Goal: Navigation & Orientation: Understand site structure

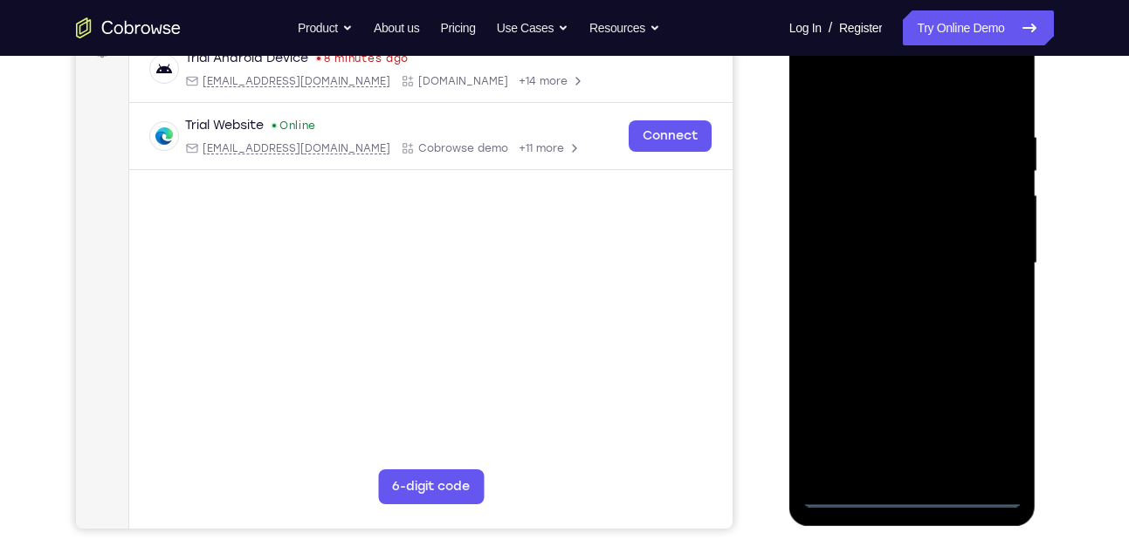
scroll to position [290, 0]
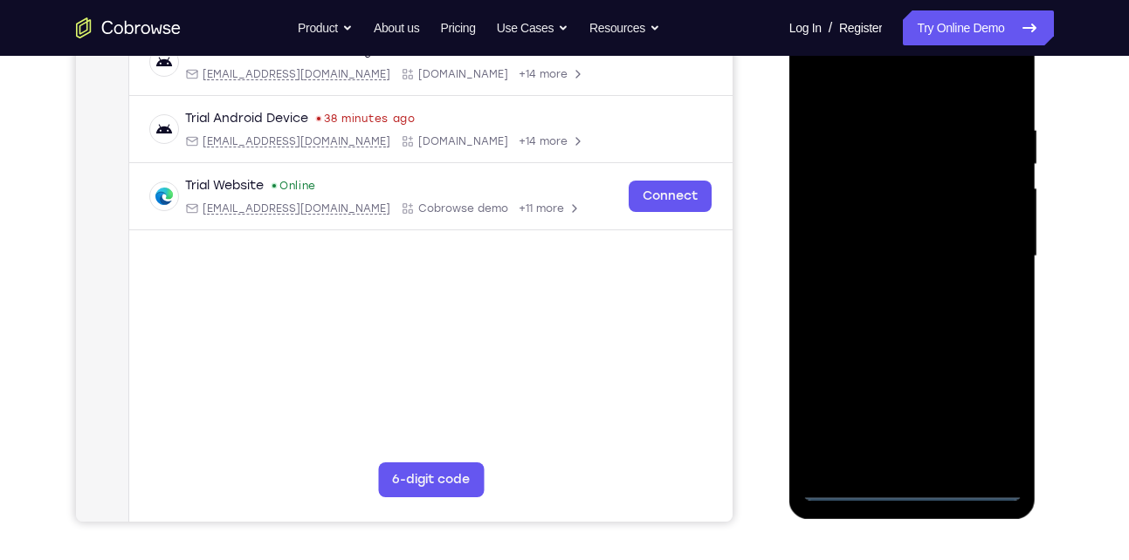
click at [909, 491] on div at bounding box center [912, 256] width 220 height 489
click at [980, 423] on div at bounding box center [912, 256] width 220 height 489
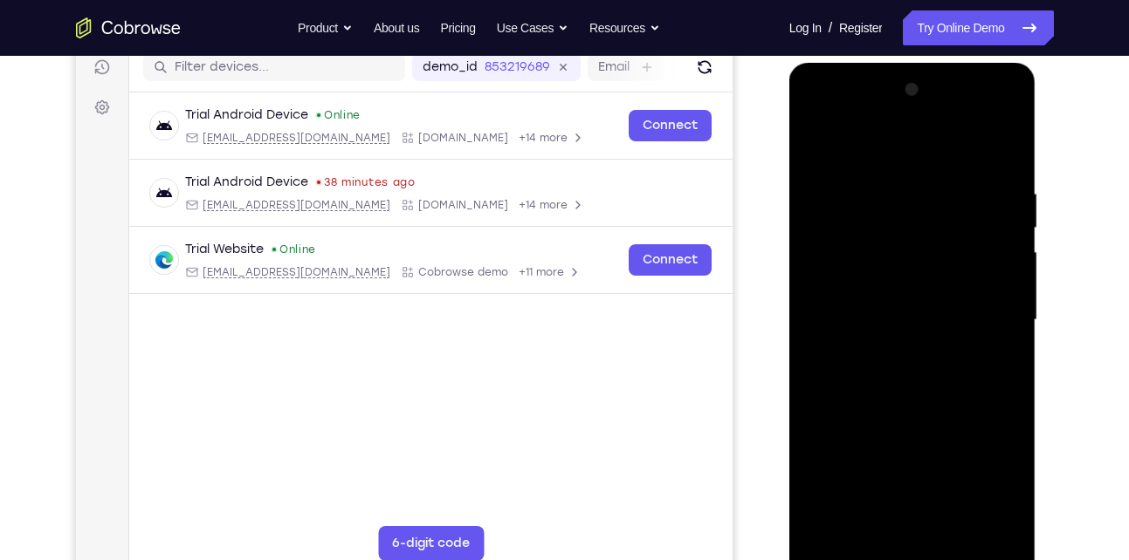
scroll to position [225, 0]
click at [826, 118] on div at bounding box center [912, 321] width 220 height 489
click at [988, 317] on div at bounding box center [912, 321] width 220 height 489
click at [892, 352] on div at bounding box center [912, 321] width 220 height 489
click at [877, 299] on div at bounding box center [912, 321] width 220 height 489
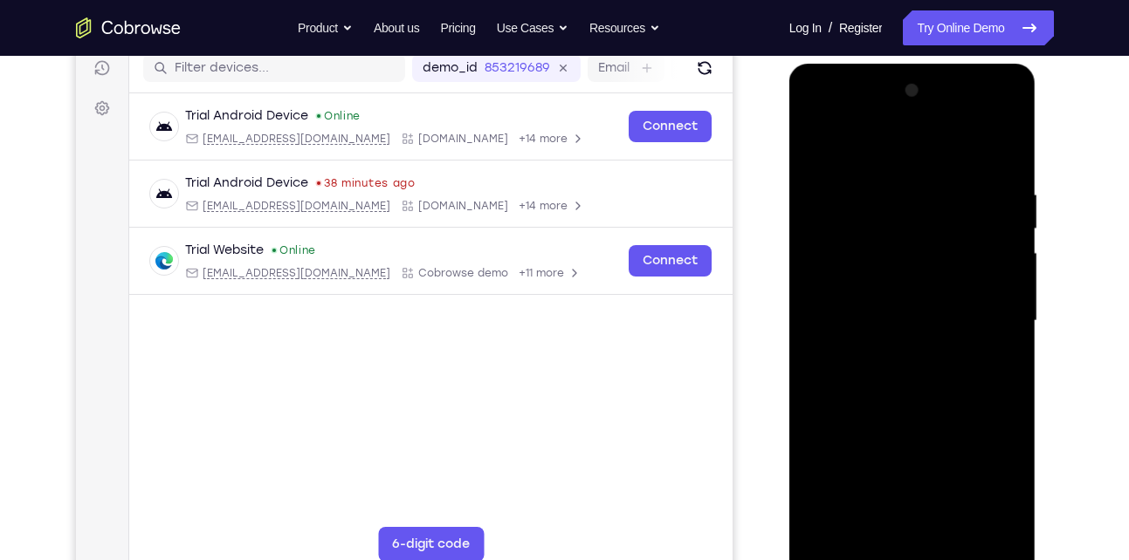
click at [877, 283] on div at bounding box center [912, 321] width 220 height 489
click at [892, 324] on div at bounding box center [912, 321] width 220 height 489
click at [853, 377] on div at bounding box center [912, 321] width 220 height 489
click at [893, 378] on div at bounding box center [912, 321] width 220 height 489
click at [990, 348] on div at bounding box center [912, 321] width 220 height 489
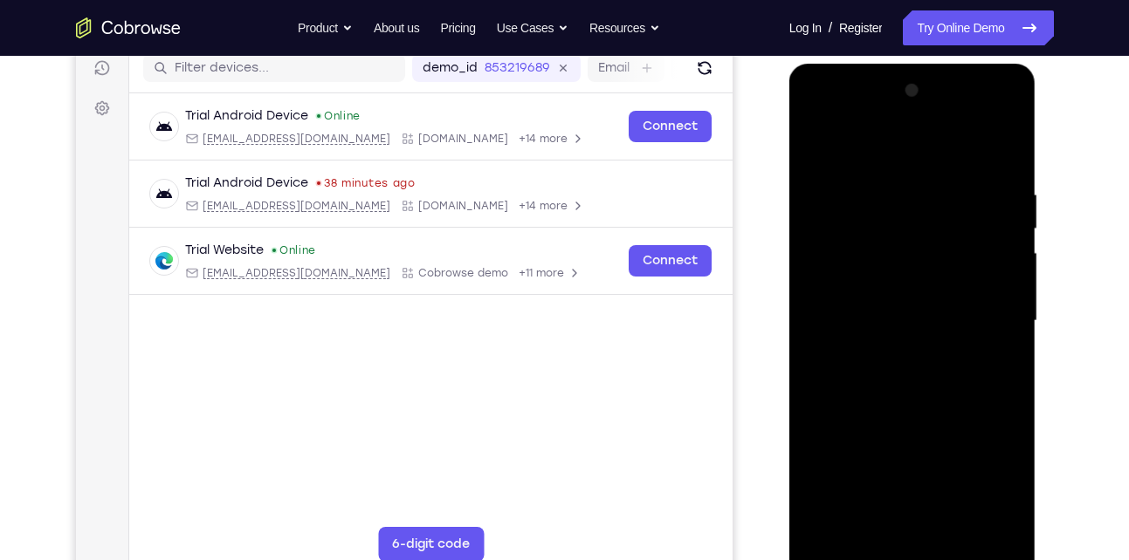
click at [910, 386] on div at bounding box center [912, 321] width 220 height 489
click at [959, 525] on div at bounding box center [912, 321] width 220 height 489
click at [898, 410] on div at bounding box center [912, 321] width 220 height 489
click at [939, 315] on div at bounding box center [912, 321] width 220 height 489
click at [862, 519] on div at bounding box center [912, 321] width 220 height 489
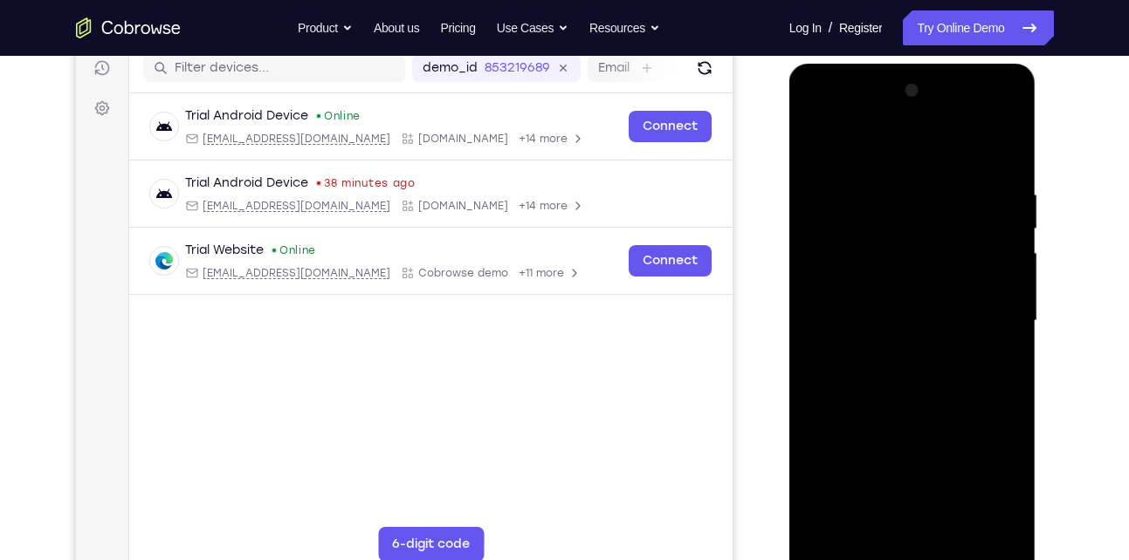
click at [1002, 485] on div at bounding box center [912, 321] width 220 height 489
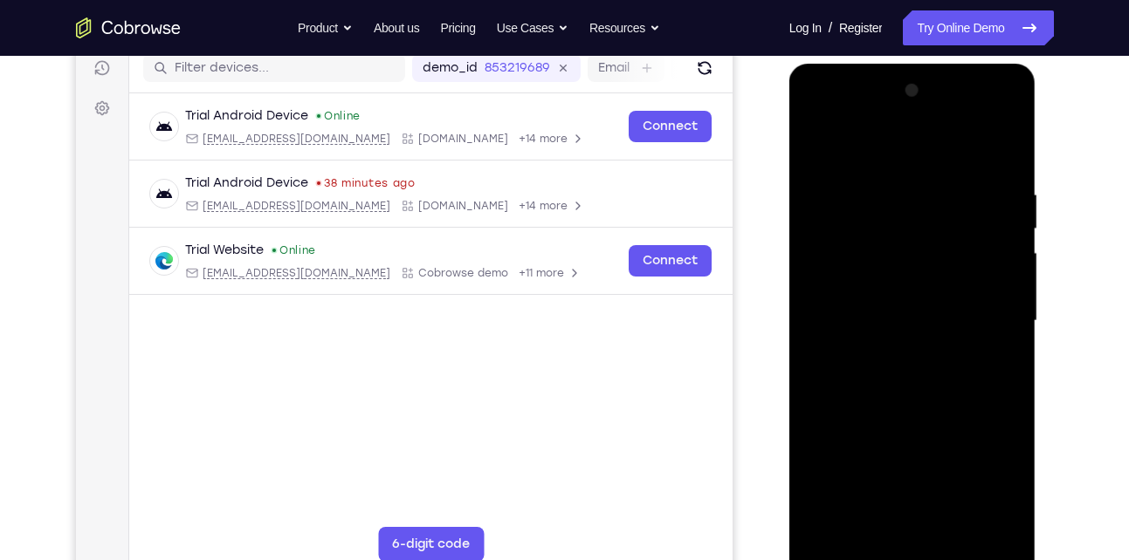
click at [1002, 485] on div at bounding box center [912, 321] width 220 height 489
click at [845, 362] on div at bounding box center [912, 321] width 220 height 489
click at [876, 285] on div at bounding box center [912, 321] width 220 height 489
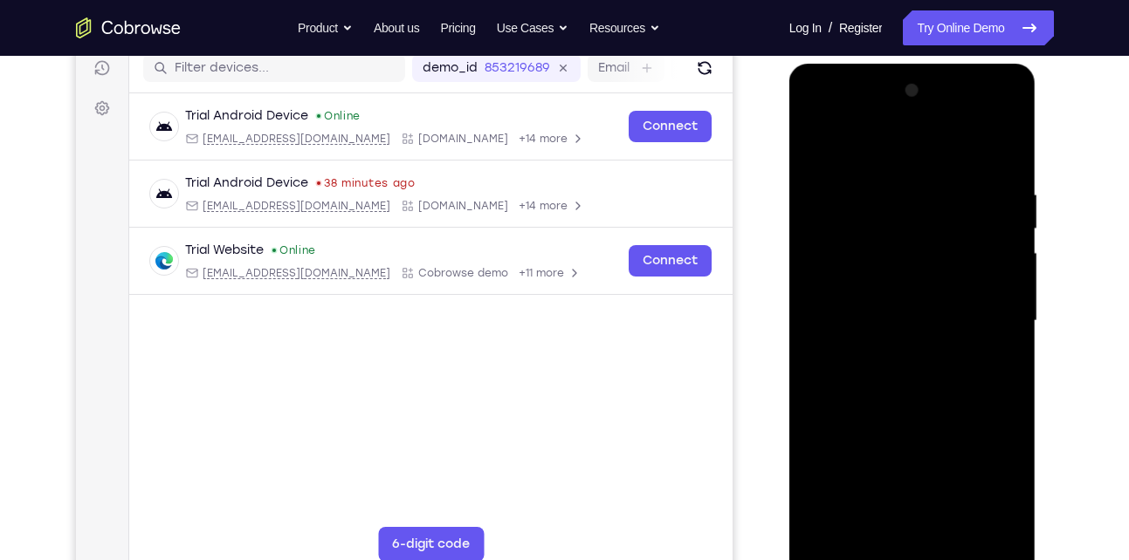
click at [838, 444] on div at bounding box center [912, 321] width 220 height 489
click at [867, 521] on div at bounding box center [912, 321] width 220 height 489
click at [853, 425] on div at bounding box center [912, 321] width 220 height 489
click at [1004, 491] on div at bounding box center [912, 321] width 220 height 489
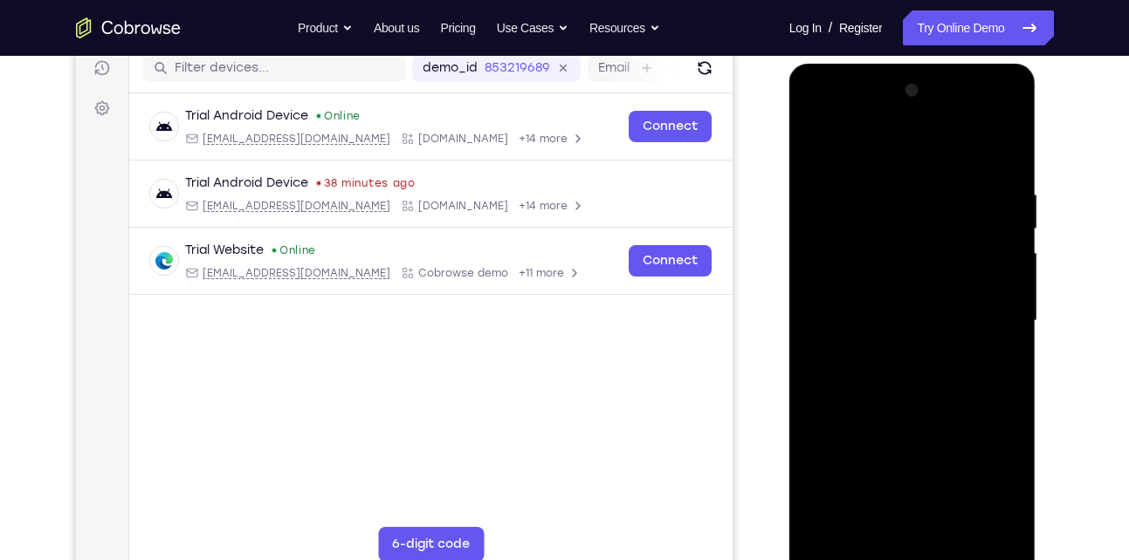
click at [993, 483] on div at bounding box center [912, 321] width 220 height 489
click at [931, 486] on div at bounding box center [912, 321] width 220 height 489
click at [803, 518] on div at bounding box center [912, 321] width 220 height 489
click at [855, 436] on div at bounding box center [912, 321] width 220 height 489
click at [815, 518] on div at bounding box center [912, 321] width 220 height 489
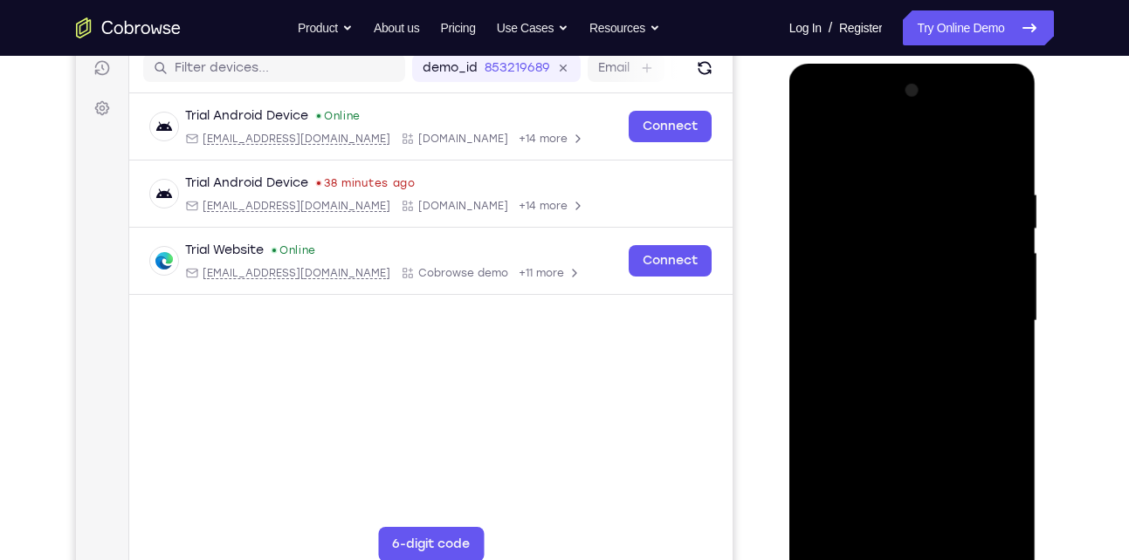
click at [827, 453] on div at bounding box center [912, 321] width 220 height 489
click at [895, 427] on div at bounding box center [912, 321] width 220 height 489
click at [926, 422] on div at bounding box center [912, 321] width 220 height 489
click at [910, 512] on div at bounding box center [912, 321] width 220 height 489
click at [860, 429] on div at bounding box center [912, 321] width 220 height 489
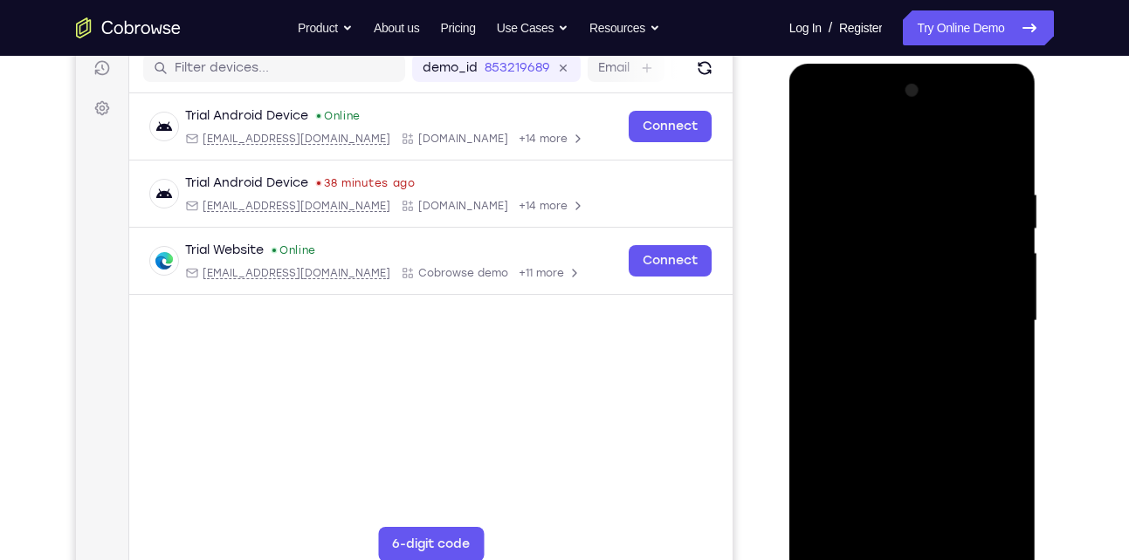
click at [1001, 465] on div at bounding box center [912, 321] width 220 height 489
click at [896, 517] on div at bounding box center [912, 321] width 220 height 489
click at [842, 451] on div at bounding box center [912, 321] width 220 height 489
click at [993, 424] on div at bounding box center [912, 321] width 220 height 489
click at [876, 428] on div at bounding box center [912, 321] width 220 height 489
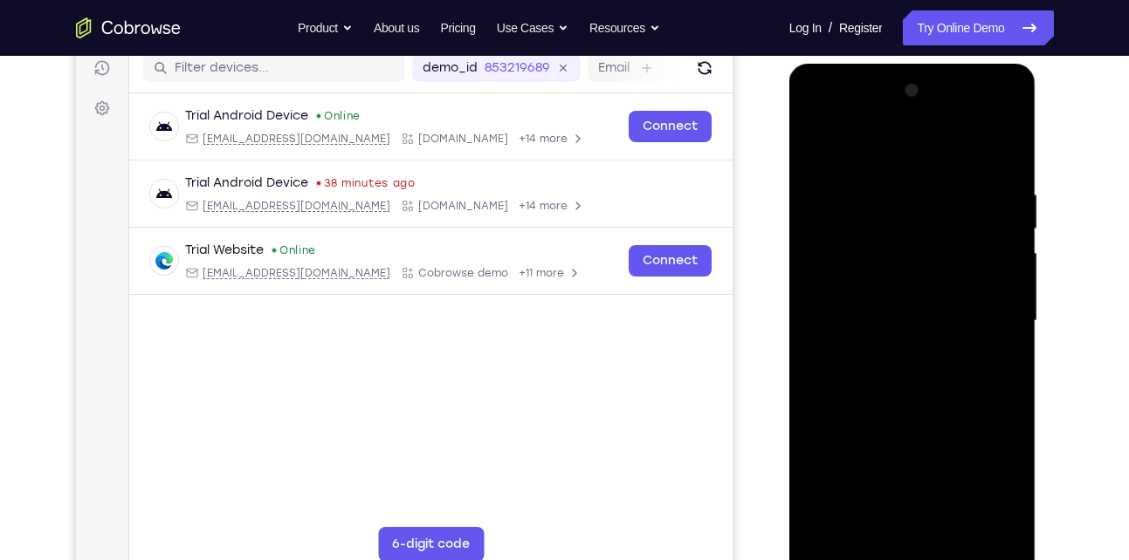
click at [825, 460] on div at bounding box center [912, 321] width 220 height 489
click at [897, 515] on div at bounding box center [912, 321] width 220 height 489
click at [977, 487] on div at bounding box center [912, 321] width 220 height 489
click at [958, 487] on div at bounding box center [912, 321] width 220 height 489
click at [913, 514] on div at bounding box center [912, 321] width 220 height 489
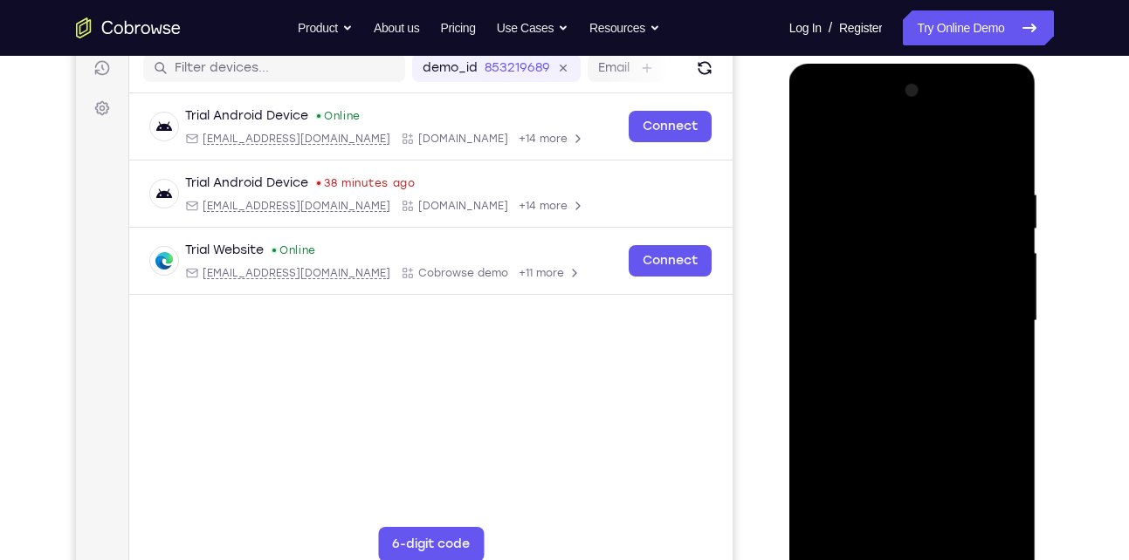
click at [876, 429] on div at bounding box center [912, 321] width 220 height 489
click at [884, 520] on div at bounding box center [912, 321] width 220 height 489
click at [919, 495] on div at bounding box center [912, 321] width 220 height 489
click at [974, 421] on div at bounding box center [912, 321] width 220 height 489
click at [859, 429] on div at bounding box center [912, 321] width 220 height 489
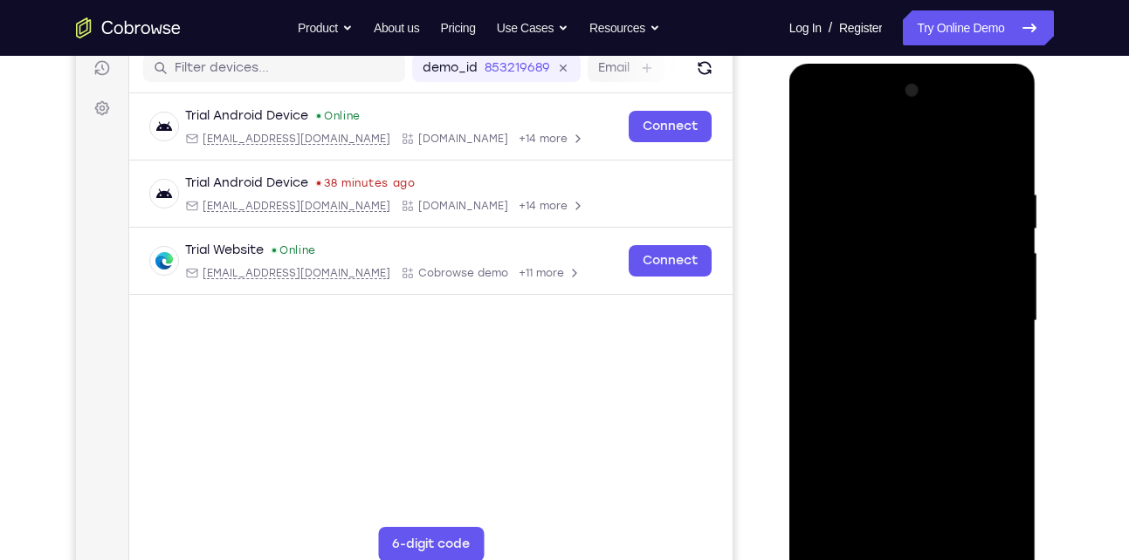
click at [840, 426] on div at bounding box center [912, 321] width 220 height 489
click at [902, 520] on div at bounding box center [912, 321] width 220 height 489
click at [986, 427] on div at bounding box center [912, 321] width 220 height 489
click at [952, 493] on div at bounding box center [912, 321] width 220 height 489
click at [892, 489] on div at bounding box center [912, 321] width 220 height 489
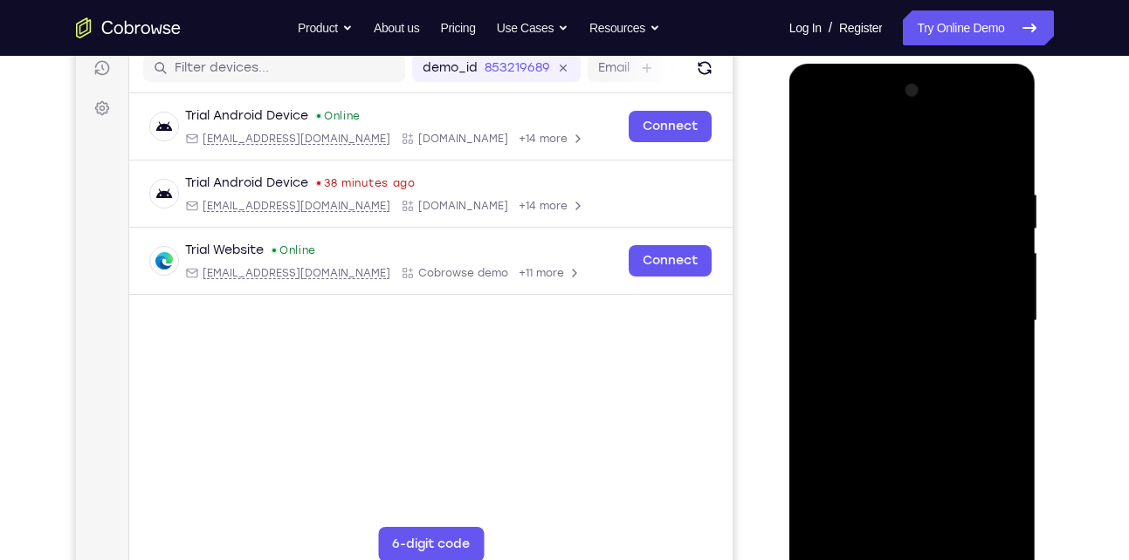
click at [856, 417] on div at bounding box center [912, 321] width 220 height 489
click at [919, 402] on div at bounding box center [912, 321] width 220 height 489
click at [1000, 366] on div at bounding box center [912, 321] width 220 height 489
click at [813, 143] on div at bounding box center [912, 321] width 220 height 489
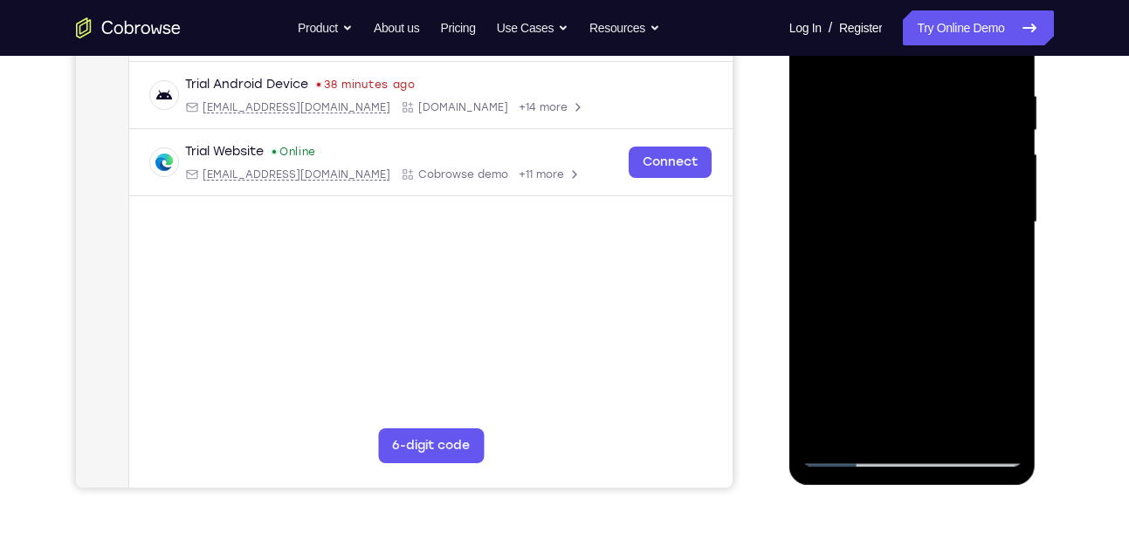
scroll to position [250, 0]
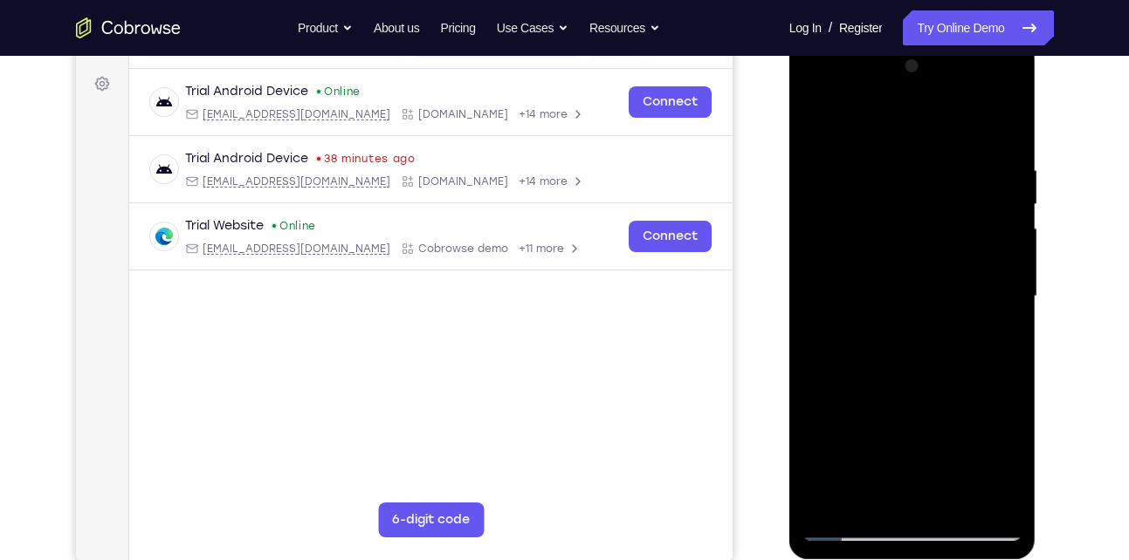
click at [927, 294] on div at bounding box center [912, 296] width 220 height 489
click at [873, 361] on div at bounding box center [912, 296] width 220 height 489
click at [1025, 286] on div at bounding box center [912, 299] width 247 height 520
